Goal: Task Accomplishment & Management: Manage account settings

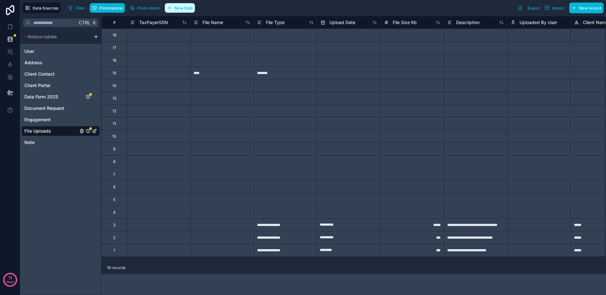
click at [183, 6] on span "New field" at bounding box center [184, 8] width 18 height 5
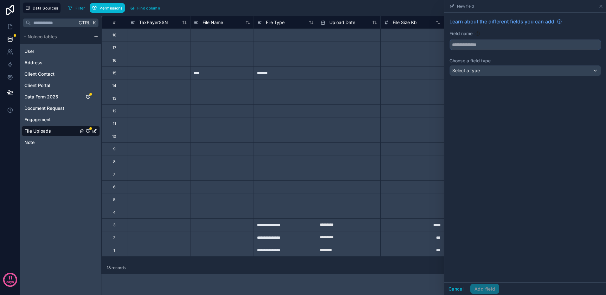
click at [458, 46] on input "text" at bounding box center [524, 45] width 151 height 10
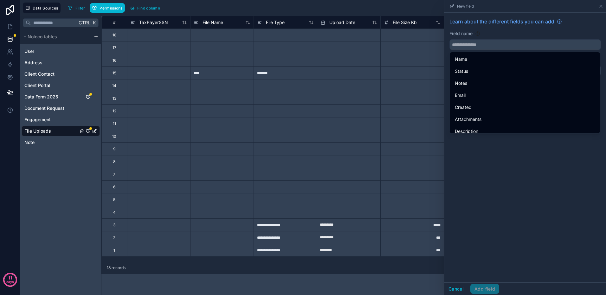
click at [462, 94] on span "Email" at bounding box center [460, 96] width 11 height 8
type input "*****"
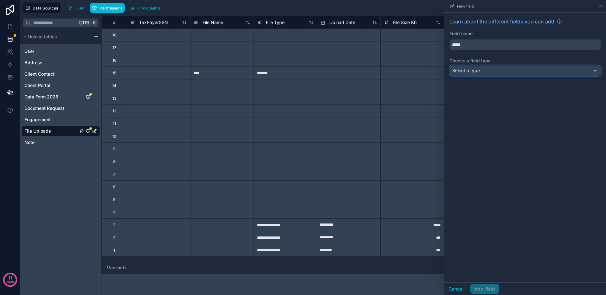
click at [486, 72] on div "Select a type" at bounding box center [524, 71] width 151 height 10
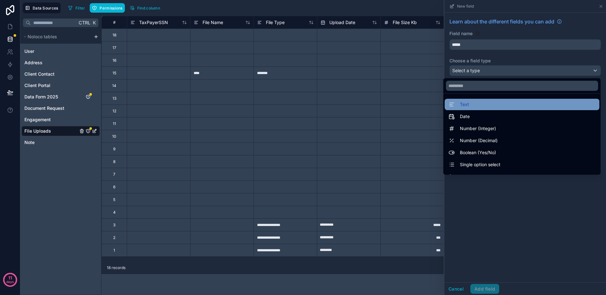
click at [467, 107] on div "Text" at bounding box center [521, 105] width 147 height 8
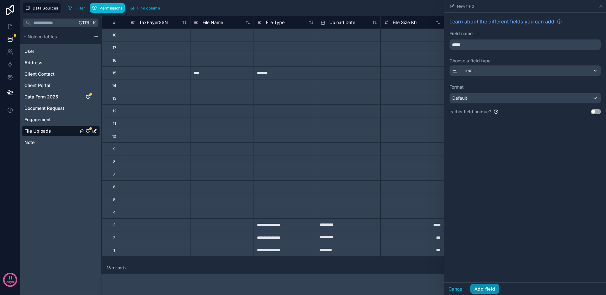
click at [485, 290] on button "Add field" at bounding box center [484, 289] width 29 height 10
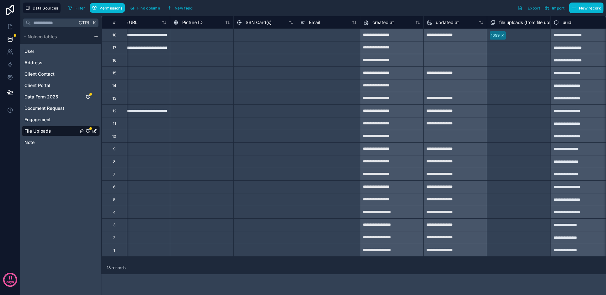
scroll to position [0, 598]
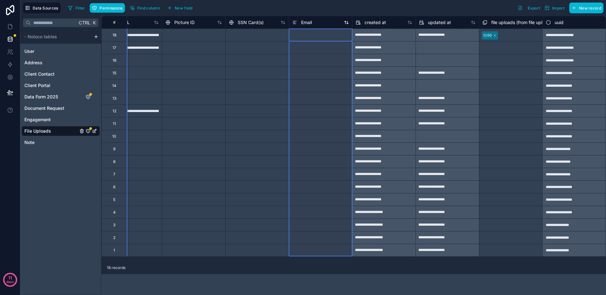
click at [307, 21] on span "Email" at bounding box center [306, 22] width 11 height 6
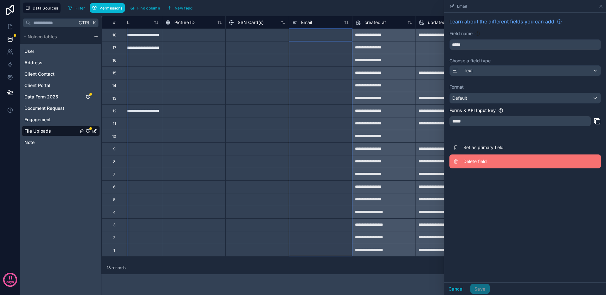
click at [475, 158] on span "Delete field" at bounding box center [508, 161] width 91 height 6
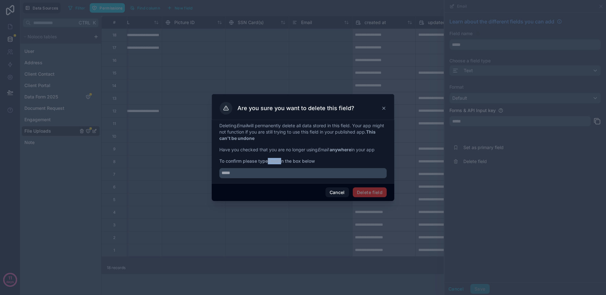
drag, startPoint x: 282, startPoint y: 163, endPoint x: 269, endPoint y: 163, distance: 13.0
click at [269, 163] on span "To confirm please type Email in the box below" at bounding box center [302, 161] width 167 height 6
copy span "Email"
drag, startPoint x: 269, startPoint y: 163, endPoint x: 256, endPoint y: 173, distance: 15.8
click at [257, 173] on input "text" at bounding box center [302, 173] width 167 height 10
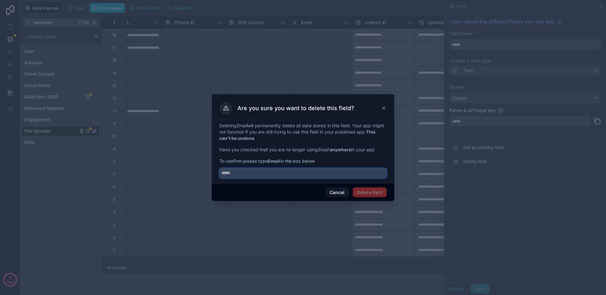
paste input "*****"
type input "*****"
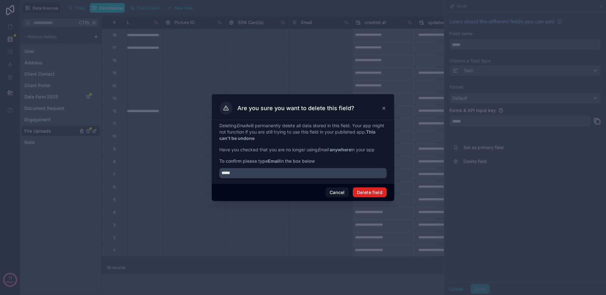
click at [360, 190] on button "Delete field" at bounding box center [370, 193] width 34 height 10
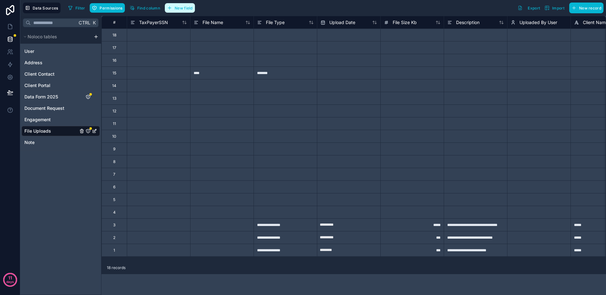
click at [182, 8] on span "New field" at bounding box center [184, 8] width 18 height 5
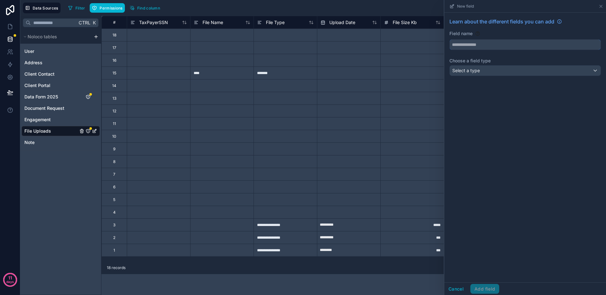
click at [486, 43] on input "text" at bounding box center [524, 45] width 151 height 10
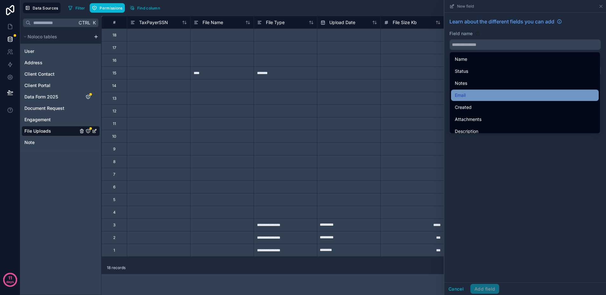
click at [467, 97] on div "Email" at bounding box center [525, 96] width 140 height 8
type input "*****"
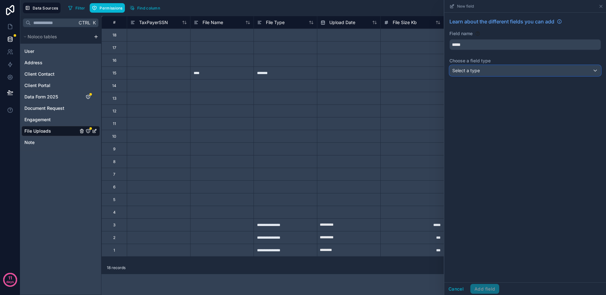
click at [513, 71] on div "Select a type" at bounding box center [524, 71] width 151 height 10
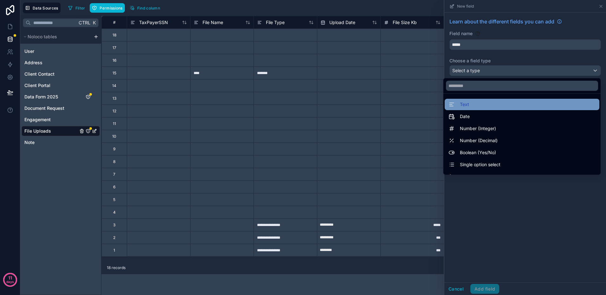
click at [488, 104] on div "Text" at bounding box center [521, 105] width 147 height 8
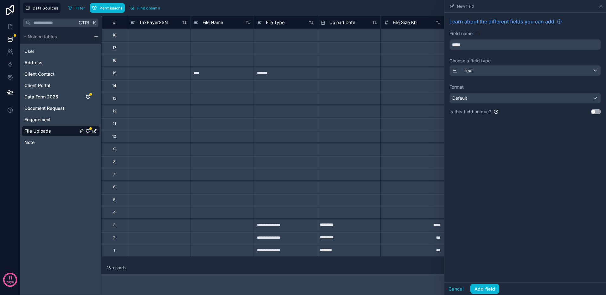
click at [599, 111] on button "Use setting" at bounding box center [595, 111] width 10 height 5
click at [490, 289] on button "Add field" at bounding box center [484, 289] width 29 height 10
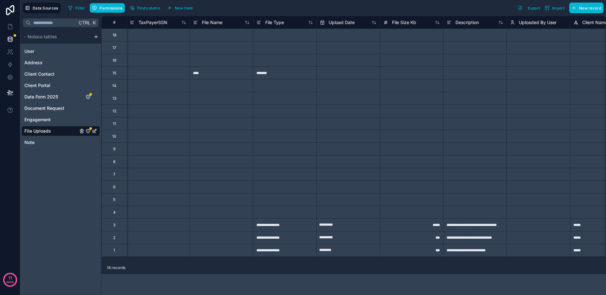
scroll to position [0, 23]
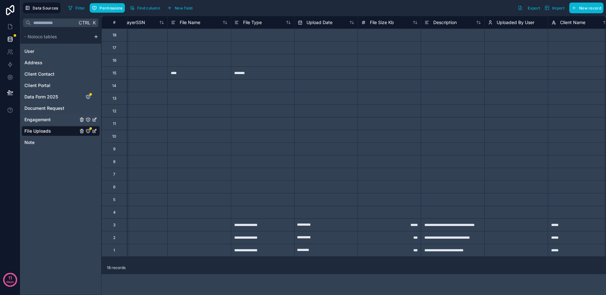
click at [45, 119] on span "Engagement" at bounding box center [37, 120] width 26 height 6
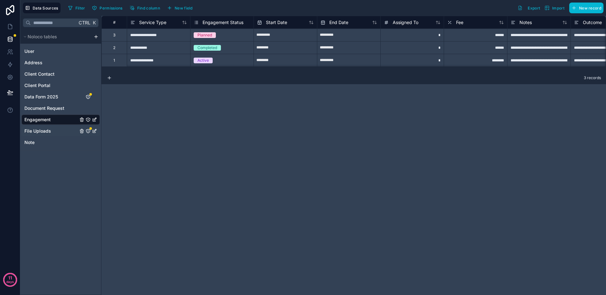
click at [46, 131] on span "File Uploads" at bounding box center [37, 131] width 27 height 6
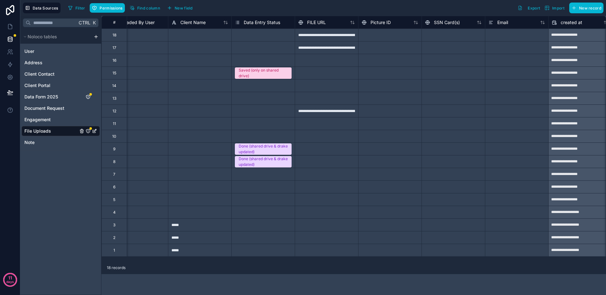
scroll to position [0, 514]
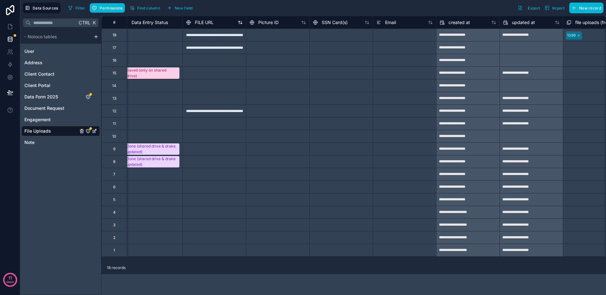
click at [206, 24] on span "FILE URL" at bounding box center [204, 22] width 19 height 6
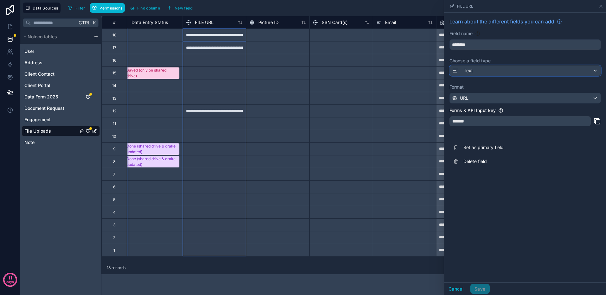
click at [505, 71] on div "Text" at bounding box center [524, 71] width 151 height 10
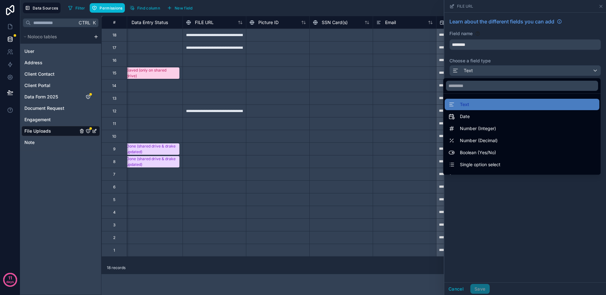
click at [505, 71] on div at bounding box center [525, 147] width 162 height 295
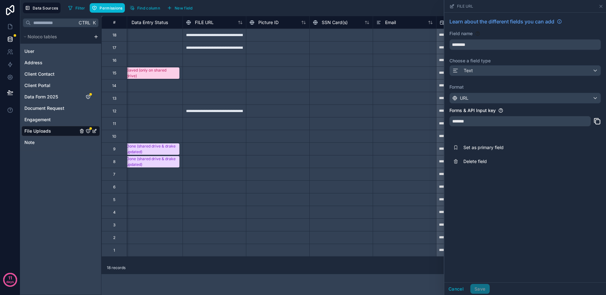
click at [597, 8] on div "FILE URL" at bounding box center [525, 6] width 156 height 12
click at [601, 4] on icon at bounding box center [600, 6] width 5 height 5
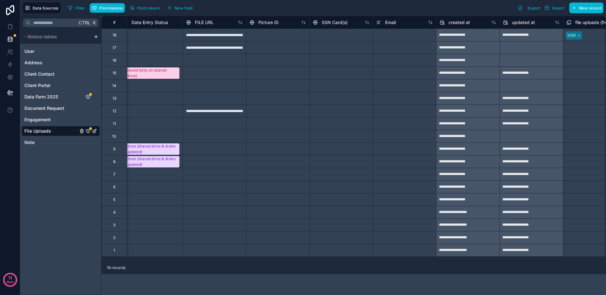
click at [217, 61] on div at bounding box center [213, 60] width 63 height 13
click at [211, 25] on span "FILE URL" at bounding box center [204, 22] width 19 height 6
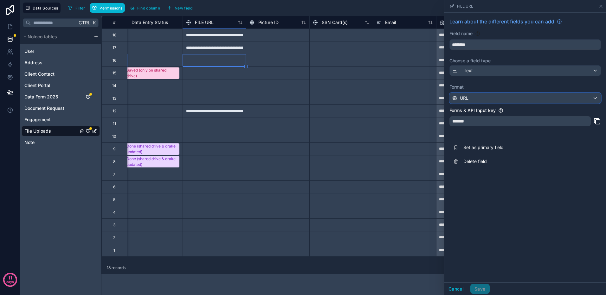
click at [535, 96] on div "URL" at bounding box center [524, 98] width 151 height 10
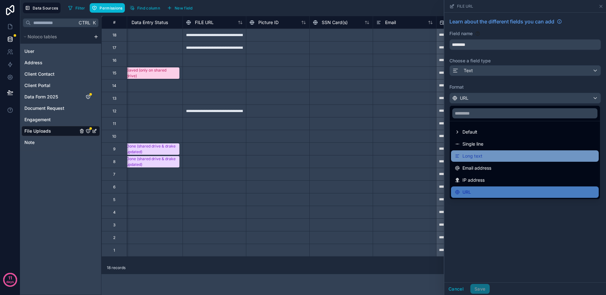
click at [488, 161] on div "Long text" at bounding box center [525, 155] width 148 height 11
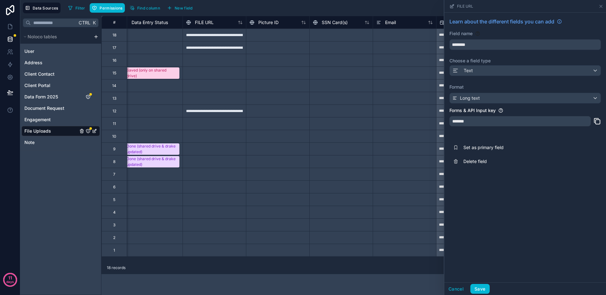
click at [483, 118] on div "*******" at bounding box center [519, 121] width 141 height 10
click at [481, 120] on div "*******" at bounding box center [519, 121] width 141 height 10
click at [481, 288] on button "Save" at bounding box center [479, 289] width 19 height 10
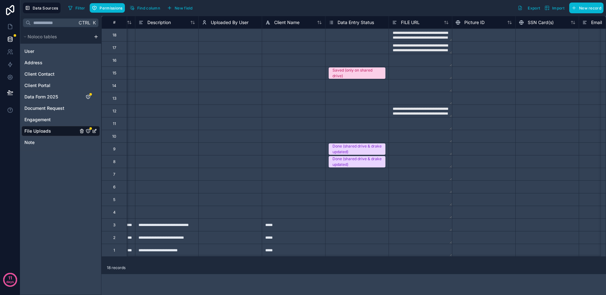
scroll to position [0, 316]
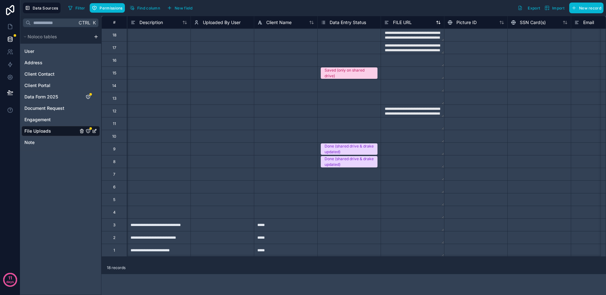
click at [403, 25] on span "FILE URL" at bounding box center [402, 22] width 19 height 6
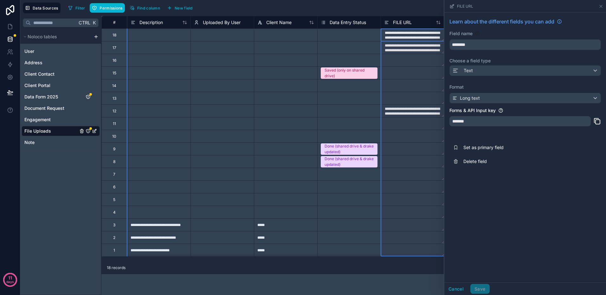
click at [403, 289] on div "**********" at bounding box center [353, 155] width 504 height 279
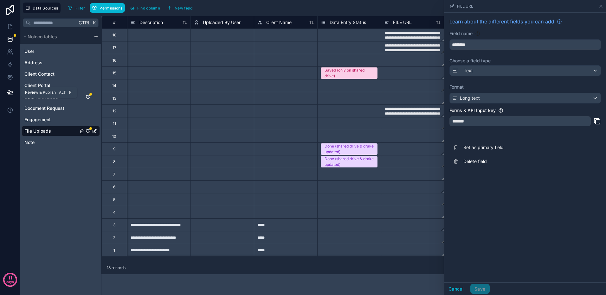
click at [10, 91] on icon at bounding box center [9, 92] width 5 height 3
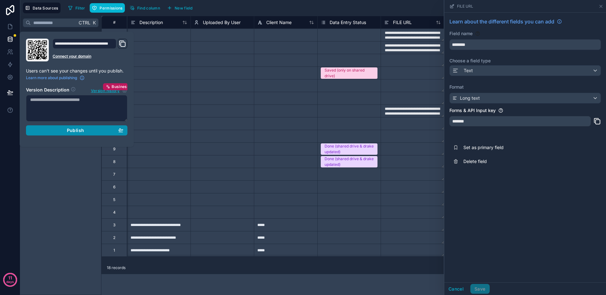
click at [75, 133] on button "Publish" at bounding box center [76, 130] width 101 height 10
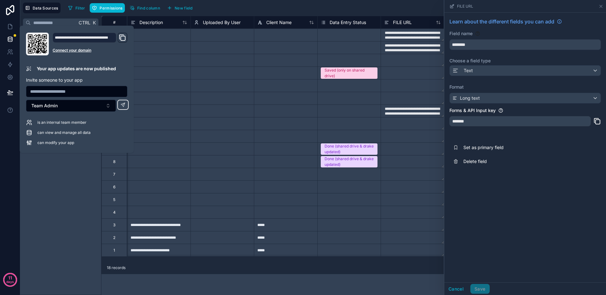
click at [360, 272] on div "18 records" at bounding box center [353, 268] width 504 height 13
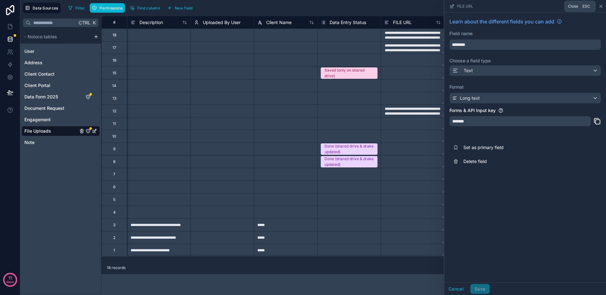
click at [599, 5] on icon at bounding box center [600, 6] width 5 height 5
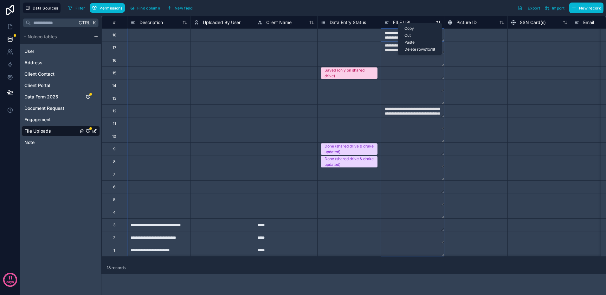
click at [397, 22] on span "FILE URL" at bounding box center [402, 22] width 19 height 6
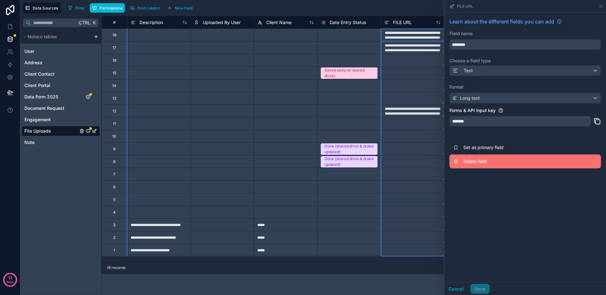
click at [474, 159] on span "Delete field" at bounding box center [508, 161] width 91 height 6
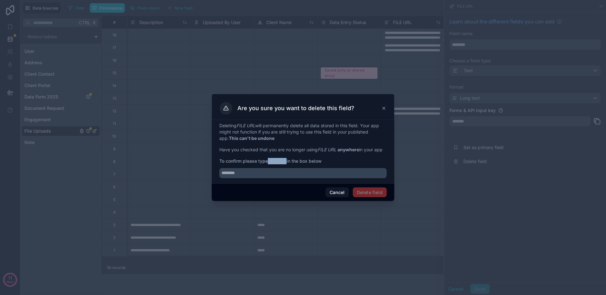
drag, startPoint x: 288, startPoint y: 162, endPoint x: 269, endPoint y: 162, distance: 19.0
click at [269, 162] on span "To confirm please type FILE URL in the box below" at bounding box center [302, 161] width 167 height 6
copy strong "FILE URL"
click at [255, 170] on input "text" at bounding box center [302, 173] width 167 height 10
paste input "********"
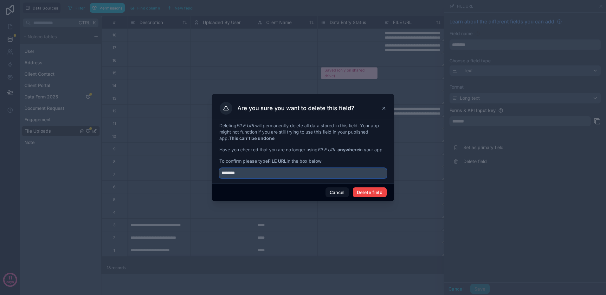
type input "********"
click at [372, 190] on button "Delete field" at bounding box center [370, 193] width 34 height 10
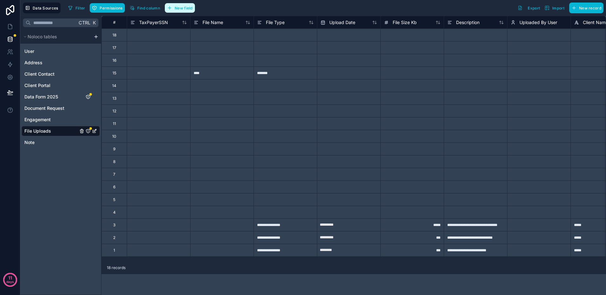
click at [183, 7] on span "New field" at bounding box center [184, 8] width 18 height 5
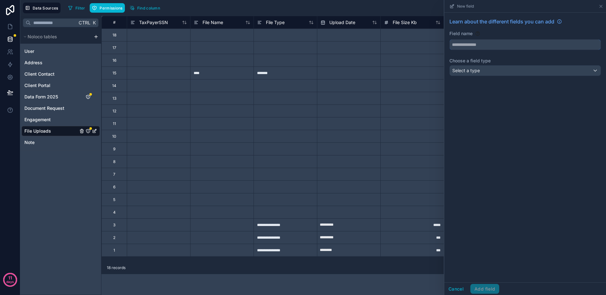
click at [469, 43] on input "text" at bounding box center [524, 45] width 151 height 10
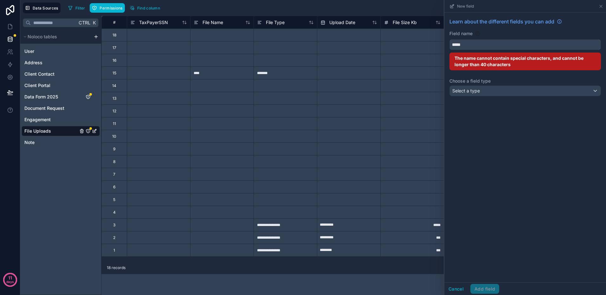
click at [449, 39] on button "****" at bounding box center [524, 44] width 151 height 11
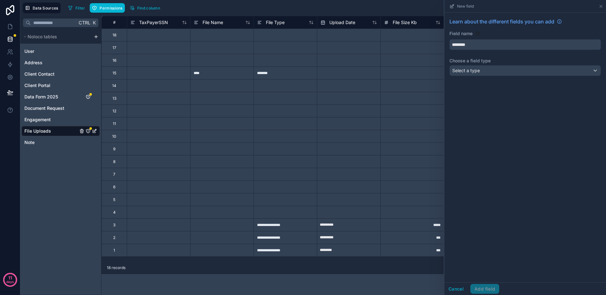
type input "********"
click at [487, 72] on div "Select a type" at bounding box center [524, 71] width 151 height 10
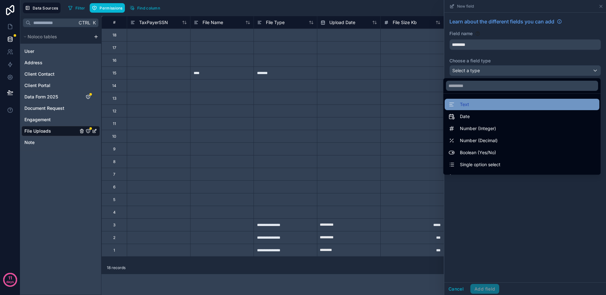
click at [464, 105] on div "Text" at bounding box center [521, 105] width 147 height 8
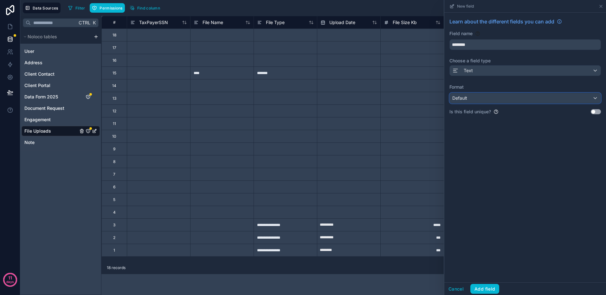
click at [494, 98] on div "Default" at bounding box center [524, 98] width 151 height 10
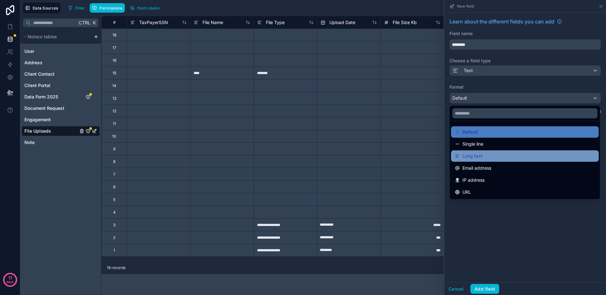
click at [476, 153] on span "Long text" at bounding box center [472, 156] width 20 height 8
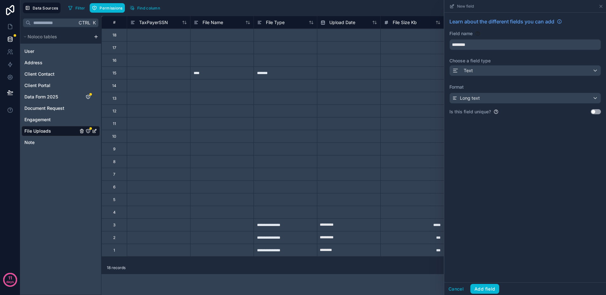
click at [598, 112] on button "Use setting" at bounding box center [595, 111] width 10 height 5
click at [480, 288] on button "Add field" at bounding box center [484, 289] width 29 height 10
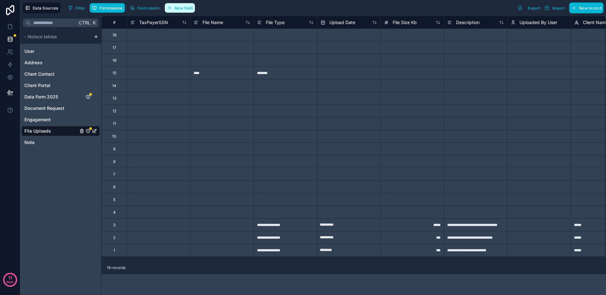
click at [186, 9] on span "New field" at bounding box center [184, 8] width 18 height 5
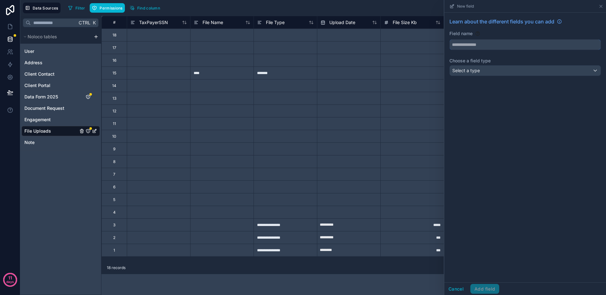
click at [471, 44] on input "text" at bounding box center [524, 45] width 151 height 10
type input "****"
click at [478, 70] on span "Select a type" at bounding box center [466, 70] width 28 height 5
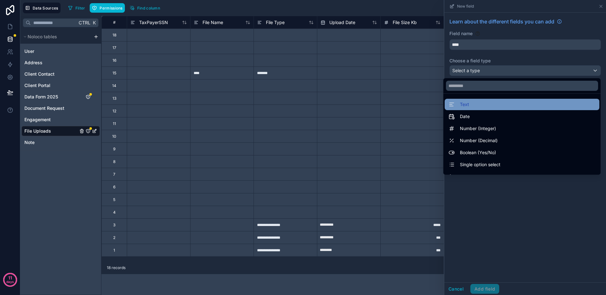
click at [452, 102] on div "Text" at bounding box center [458, 105] width 21 height 8
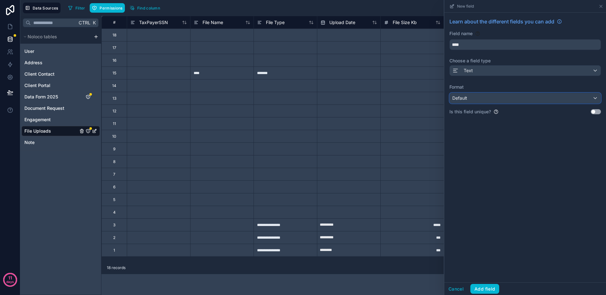
click at [477, 96] on div "Default" at bounding box center [524, 98] width 151 height 10
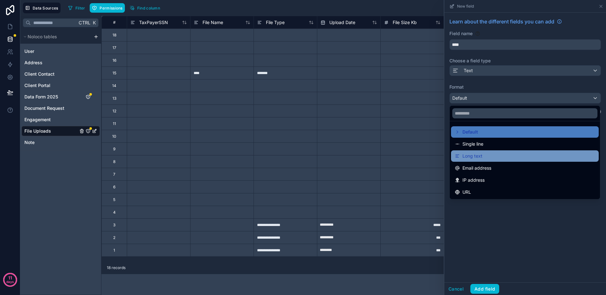
click at [482, 154] on div "Long text" at bounding box center [525, 156] width 140 height 8
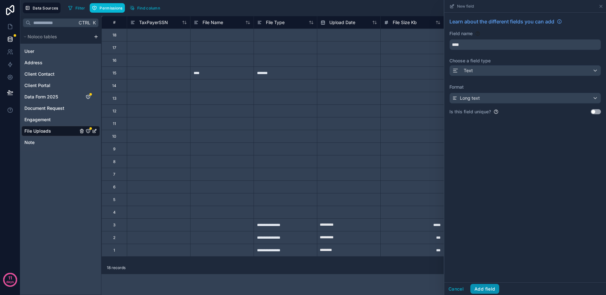
click at [493, 287] on button "Add field" at bounding box center [484, 289] width 29 height 10
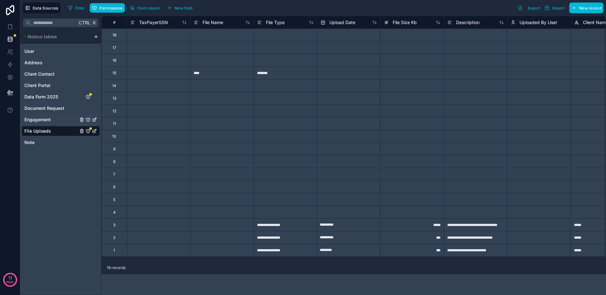
click at [41, 118] on span "Engagement" at bounding box center [37, 120] width 26 height 6
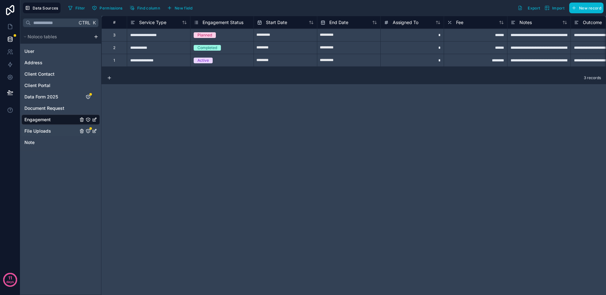
click at [41, 131] on span "File Uploads" at bounding box center [37, 131] width 27 height 6
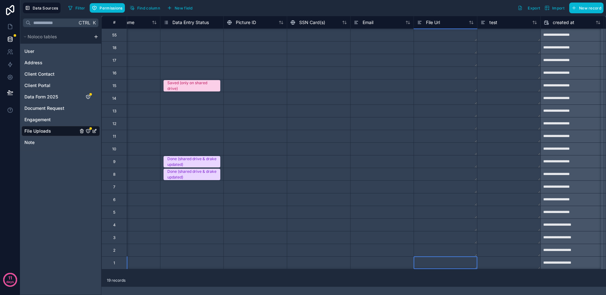
scroll to position [0, 474]
click at [438, 269] on div at bounding box center [445, 263] width 63 height 12
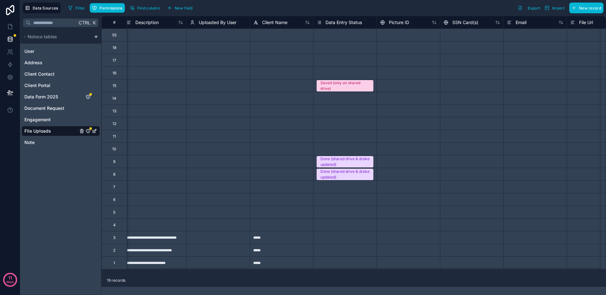
scroll to position [0, 323]
click at [398, 23] on span "Picture ID" at bounding box center [396, 22] width 20 height 6
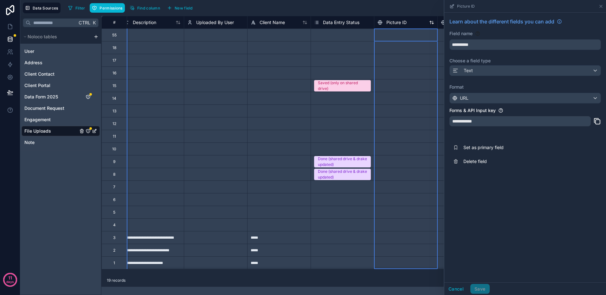
drag, startPoint x: 392, startPoint y: 23, endPoint x: 396, endPoint y: 22, distance: 4.8
click at [396, 22] on span "Picture ID" at bounding box center [396, 22] width 20 height 6
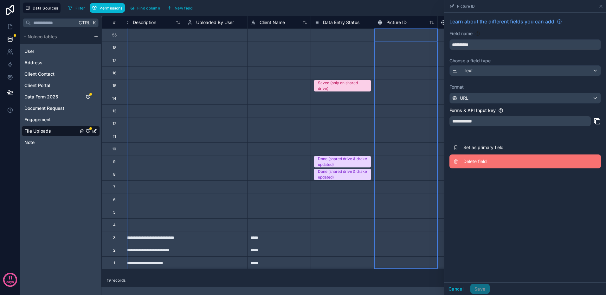
click at [474, 164] on span "Delete field" at bounding box center [508, 161] width 91 height 6
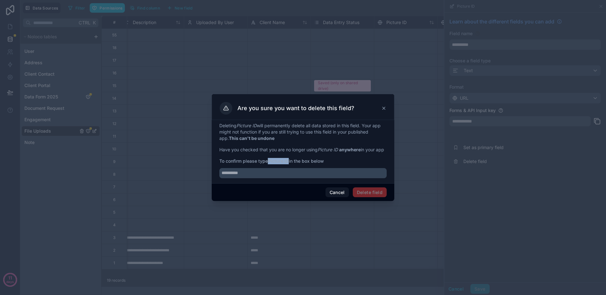
drag, startPoint x: 290, startPoint y: 164, endPoint x: 269, endPoint y: 164, distance: 20.6
click at [269, 164] on strong "Picture ID" at bounding box center [278, 160] width 21 height 5
copy strong "Picture ID"
click at [255, 176] on input "text" at bounding box center [302, 173] width 167 height 10
paste input "**********"
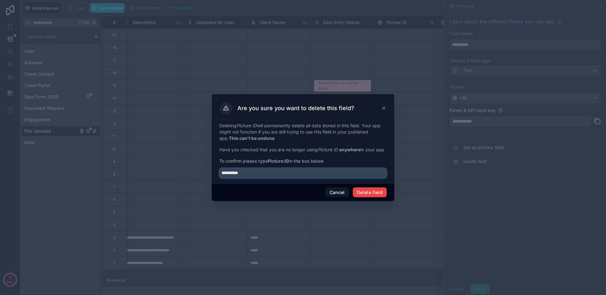
type input "**********"
click at [375, 195] on button "Delete field" at bounding box center [370, 193] width 34 height 10
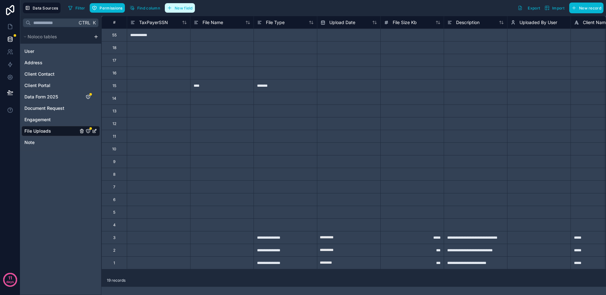
click at [184, 8] on span "New field" at bounding box center [184, 8] width 18 height 5
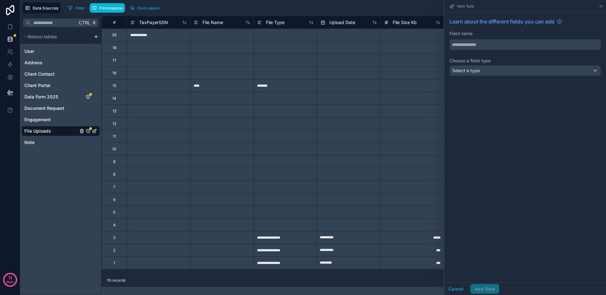
click at [488, 46] on input "text" at bounding box center [524, 45] width 151 height 10
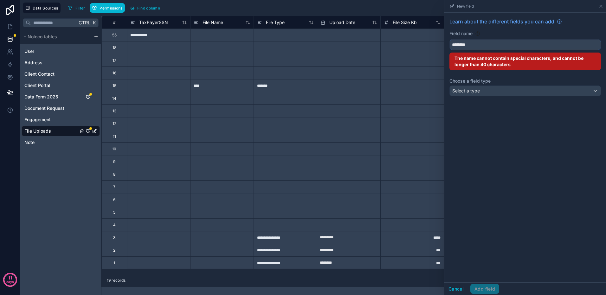
click at [449, 39] on button "*******" at bounding box center [524, 44] width 151 height 11
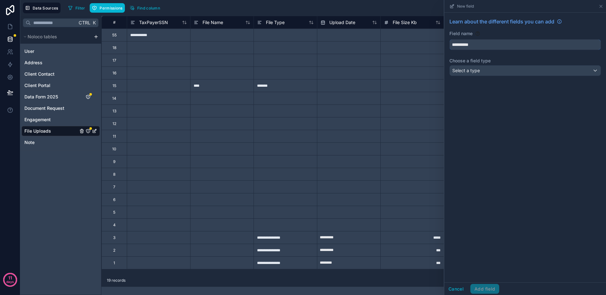
type input "**********"
click at [490, 71] on div "Select a type" at bounding box center [524, 71] width 151 height 10
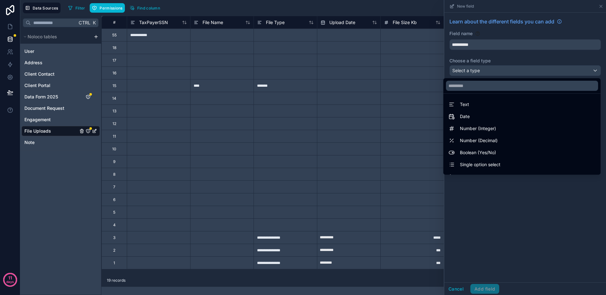
click at [444, 109] on div "Text" at bounding box center [521, 104] width 155 height 11
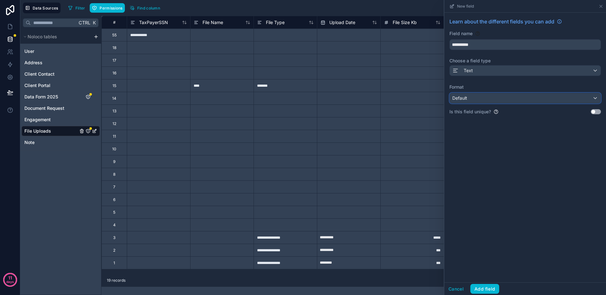
click at [530, 98] on div "Default" at bounding box center [524, 98] width 151 height 10
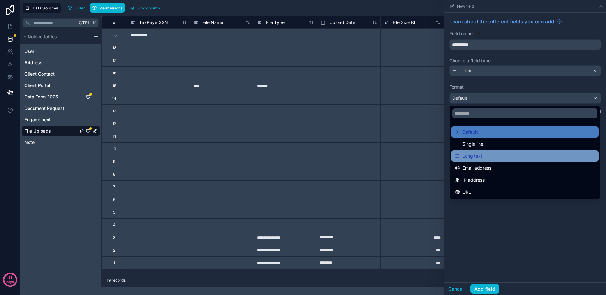
click at [481, 159] on span "Long text" at bounding box center [472, 156] width 20 height 8
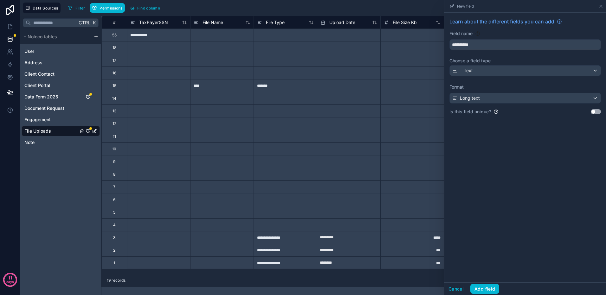
click at [600, 112] on button "Use setting" at bounding box center [595, 111] width 10 height 5
click at [485, 289] on button "Add field" at bounding box center [484, 289] width 29 height 10
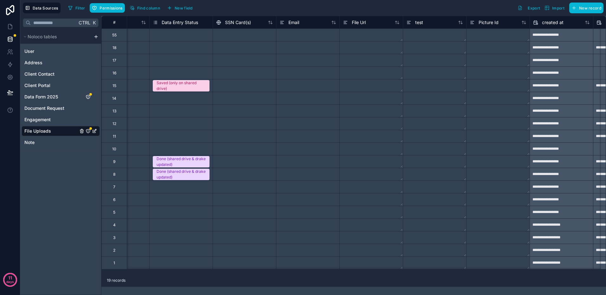
scroll to position [0, 443]
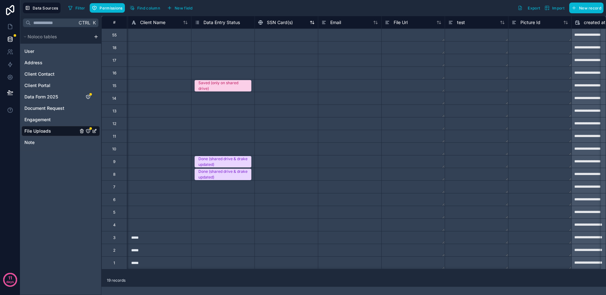
click at [282, 26] on div "SSN Card(s)" at bounding box center [275, 23] width 35 height 8
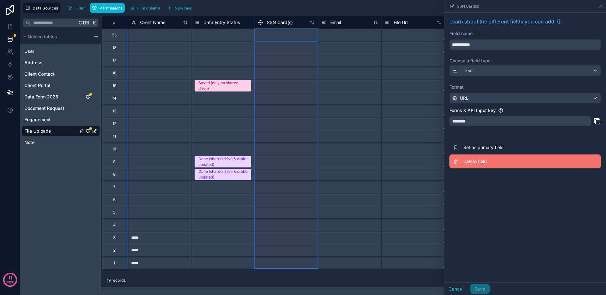
click at [472, 162] on span "Delete field" at bounding box center [508, 161] width 91 height 6
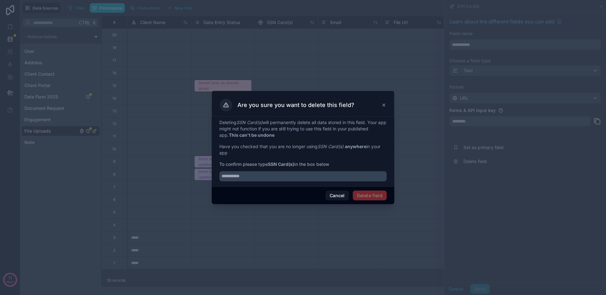
click at [294, 163] on strong "SSN Card(s)" at bounding box center [281, 164] width 26 height 5
drag, startPoint x: 295, startPoint y: 163, endPoint x: 269, endPoint y: 165, distance: 26.0
click at [269, 165] on strong "SSN Card(s)" at bounding box center [281, 164] width 26 height 5
copy strong "SSN Card(s)"
click at [258, 178] on input "text" at bounding box center [302, 176] width 167 height 10
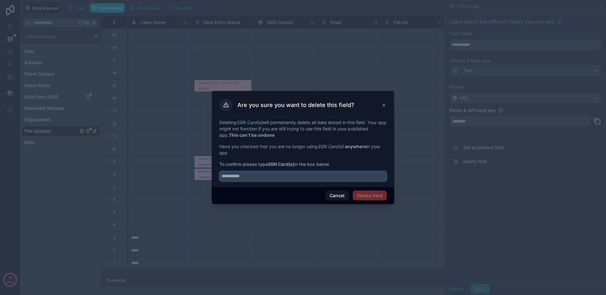
paste input "**********"
type input "**********"
click at [369, 194] on button "Delete field" at bounding box center [370, 196] width 34 height 10
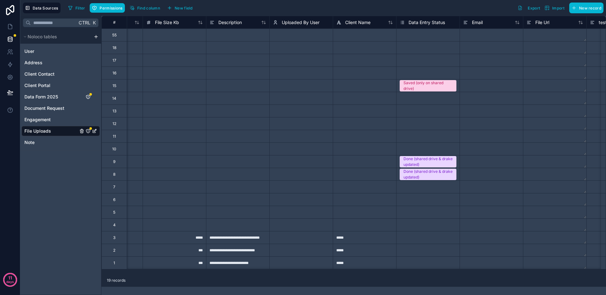
scroll to position [0, 308]
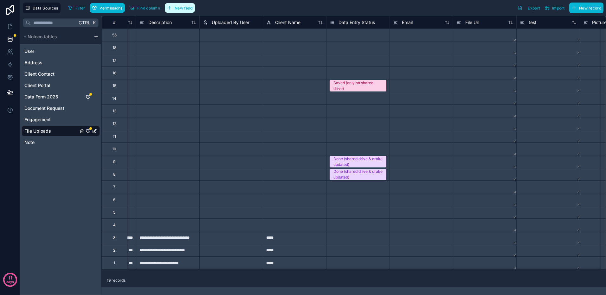
click at [188, 9] on span "New field" at bounding box center [184, 8] width 18 height 5
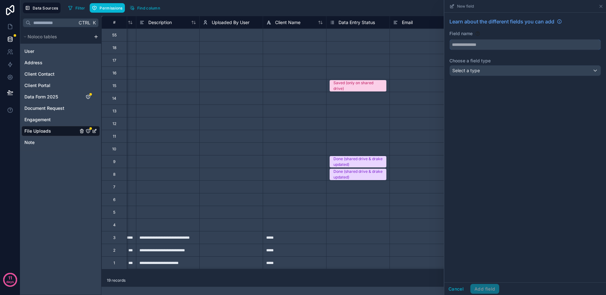
click at [483, 45] on input "text" at bounding box center [524, 45] width 151 height 10
click at [449, 39] on button "***" at bounding box center [524, 44] width 151 height 11
type input "**********"
click at [484, 73] on div "Select a type" at bounding box center [524, 71] width 151 height 10
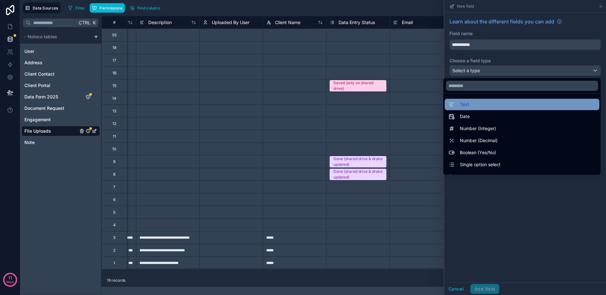
click at [479, 104] on div "Text" at bounding box center [521, 105] width 147 height 8
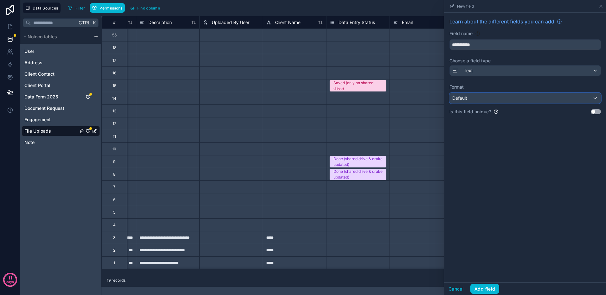
click at [486, 97] on div "Default" at bounding box center [524, 98] width 151 height 10
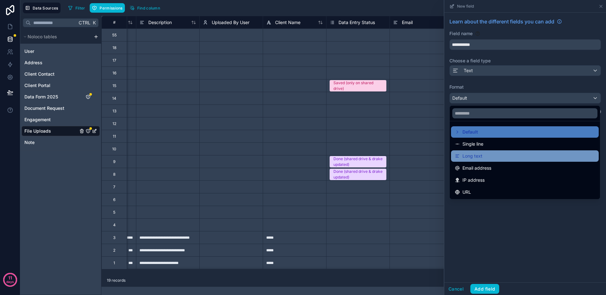
click at [486, 158] on div "Long text" at bounding box center [525, 156] width 140 height 8
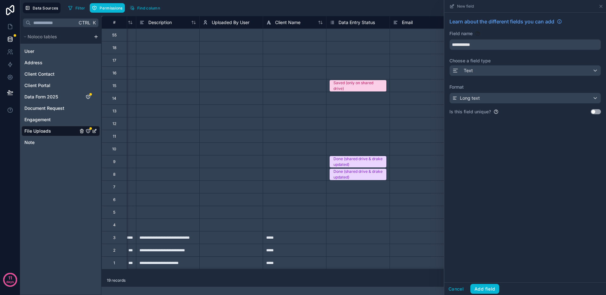
click at [596, 111] on button "Use setting" at bounding box center [595, 111] width 10 height 5
click at [484, 288] on button "Add field" at bounding box center [484, 289] width 29 height 10
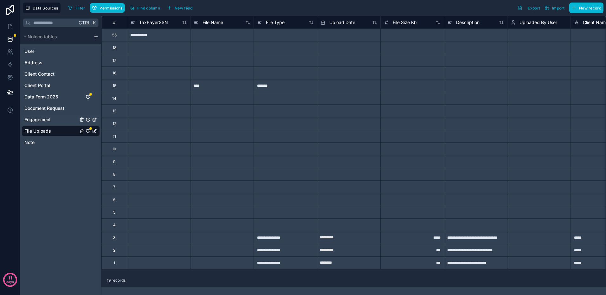
click at [40, 118] on span "Engagement" at bounding box center [37, 120] width 26 height 6
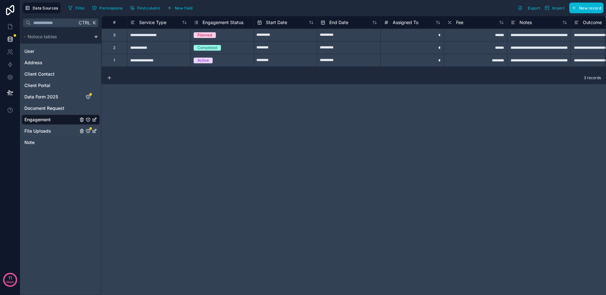
click at [44, 133] on span "File Uploads" at bounding box center [37, 131] width 27 height 6
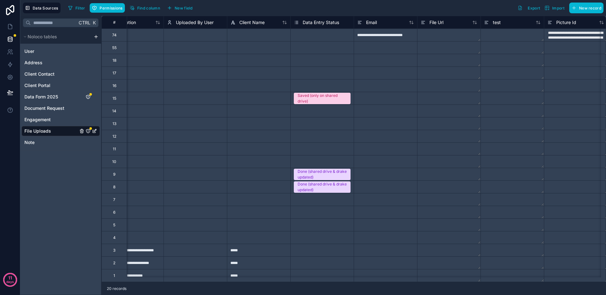
scroll to position [0, 459]
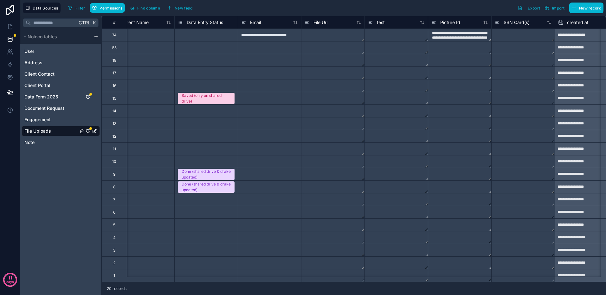
click at [448, 37] on textarea "**********" at bounding box center [459, 35] width 63 height 12
click at [459, 41] on div "Copy" at bounding box center [465, 39] width 32 height 7
